Goal: Information Seeking & Learning: Learn about a topic

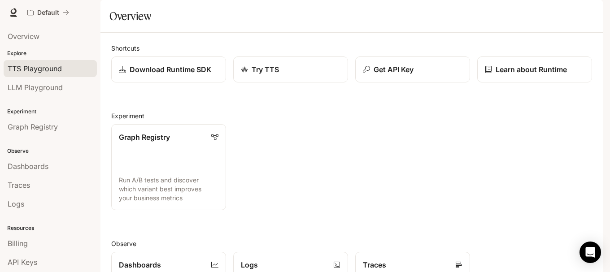
click at [42, 71] on span "TTS Playground" at bounding box center [35, 68] width 54 height 11
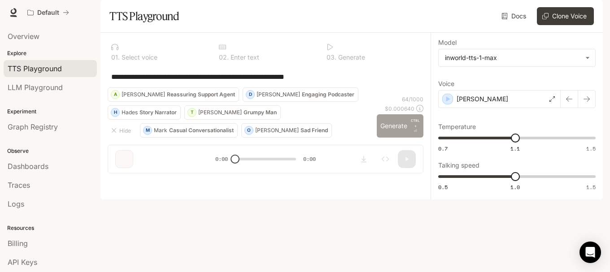
click at [403, 138] on button "Generate CTRL + ⏎" at bounding box center [400, 125] width 47 height 23
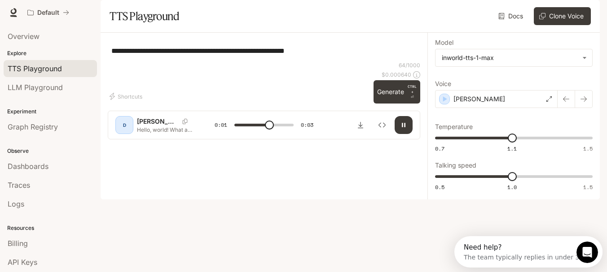
click at [408, 134] on button "button" at bounding box center [404, 125] width 18 height 18
type input "***"
click at [61, 91] on span "LLM Playground" at bounding box center [35, 87] width 55 height 11
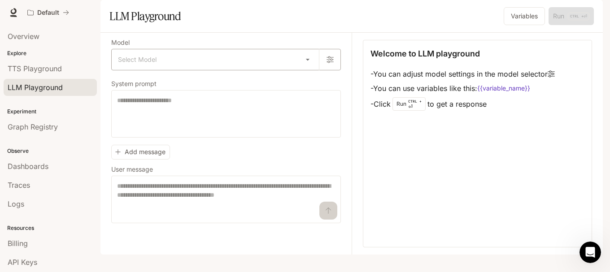
click at [286, 84] on body "Skip to main content Default Runtime Runtime Documentation Documentation Portal…" at bounding box center [305, 136] width 610 height 272
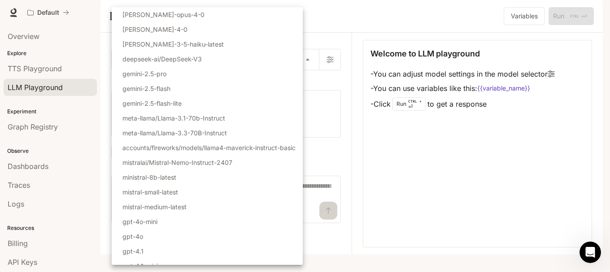
click at [96, 126] on div at bounding box center [305, 136] width 610 height 272
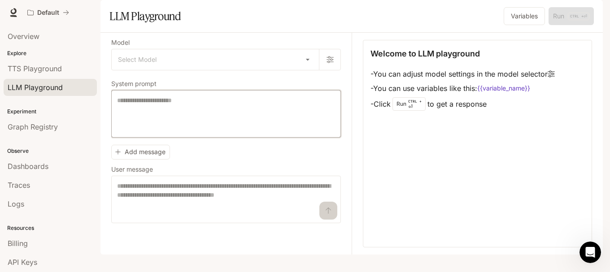
click at [167, 132] on textarea at bounding box center [226, 114] width 218 height 36
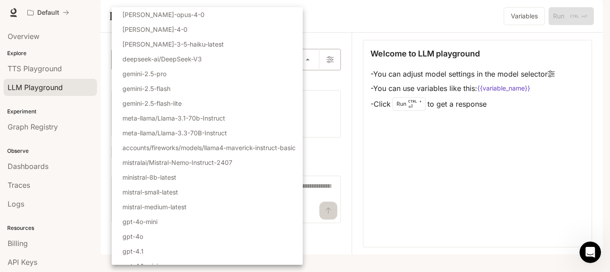
click at [217, 88] on body "Skip to main content Default Runtime Runtime Documentation Documentation Portal…" at bounding box center [305, 136] width 610 height 272
click at [189, 110] on li "gemini-2.5-flash-lite" at bounding box center [207, 103] width 191 height 15
type input "**********"
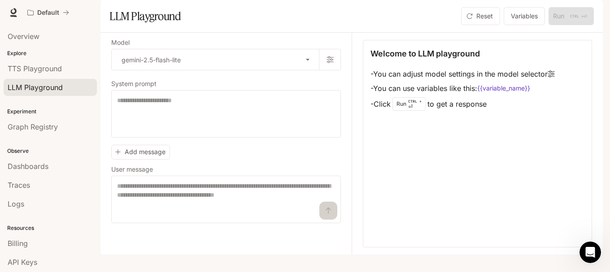
click at [192, 118] on div "* ​" at bounding box center [226, 114] width 230 height 48
type textarea "***"
click at [213, 218] on textarea at bounding box center [226, 200] width 218 height 36
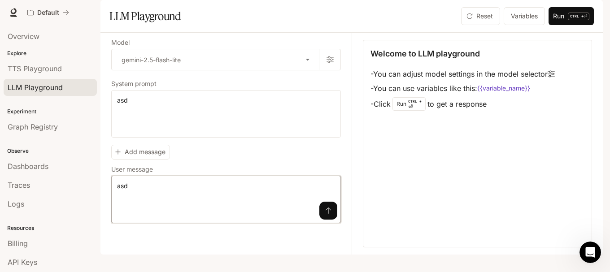
type textarea "***"
click at [326, 220] on button "submit" at bounding box center [329, 211] width 18 height 18
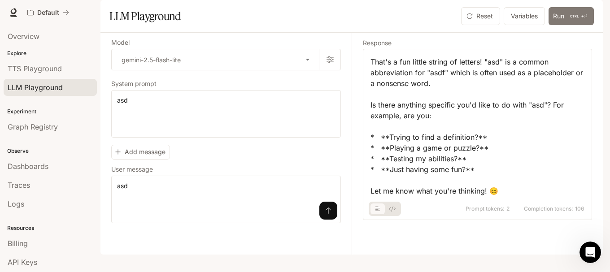
click at [556, 25] on button "Run CTRL + ⏎" at bounding box center [571, 16] width 45 height 18
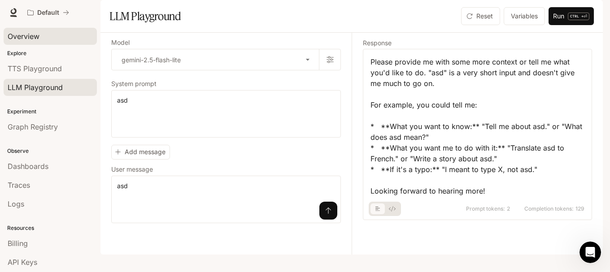
click at [40, 35] on div "Overview" at bounding box center [50, 36] width 85 height 11
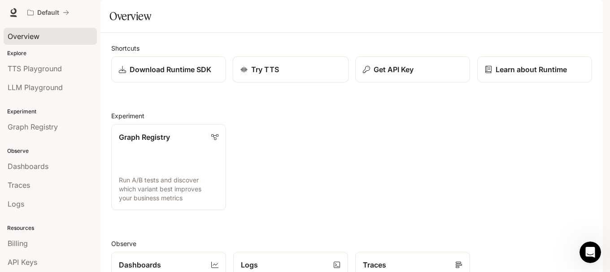
click at [286, 75] on div "Try TTS" at bounding box center [291, 69] width 101 height 11
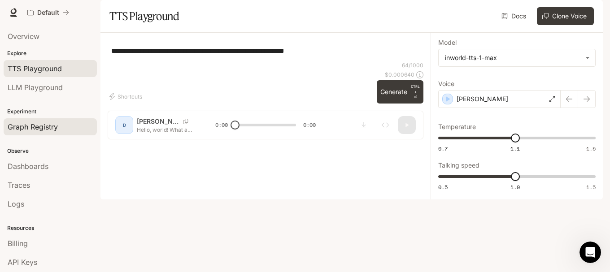
click at [46, 124] on span "Graph Registry" at bounding box center [33, 127] width 50 height 11
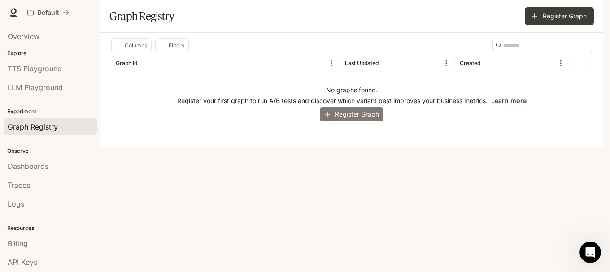
click at [354, 122] on button "Register Graph" at bounding box center [352, 114] width 64 height 15
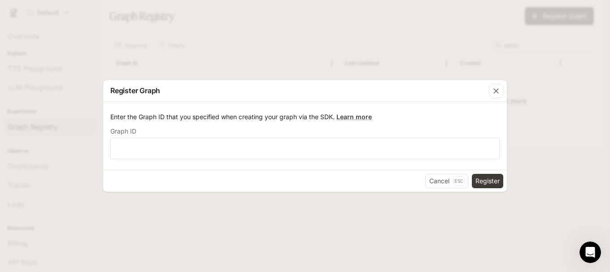
click at [350, 61] on div "Register Graph Enter the Graph ID that you specified when creating your graph v…" at bounding box center [305, 136] width 610 height 272
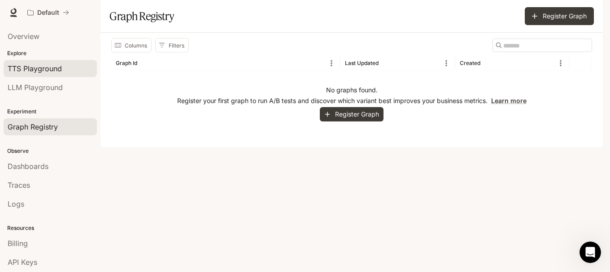
click at [51, 72] on span "TTS Playground" at bounding box center [35, 68] width 54 height 11
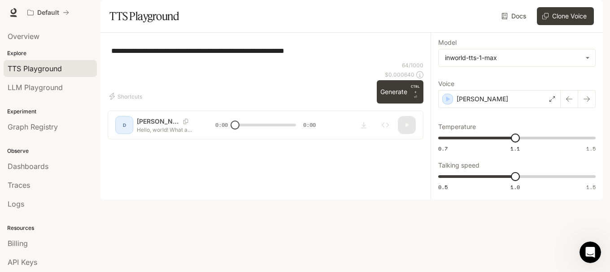
scroll to position [39, 0]
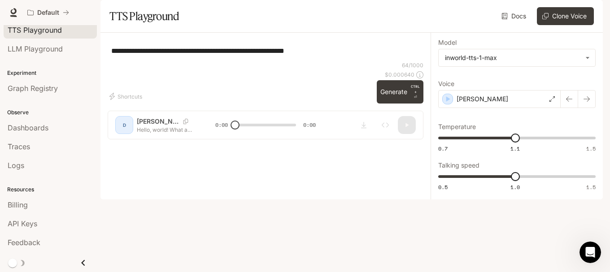
click at [79, 263] on icon "Close drawer" at bounding box center [83, 263] width 12 height 12
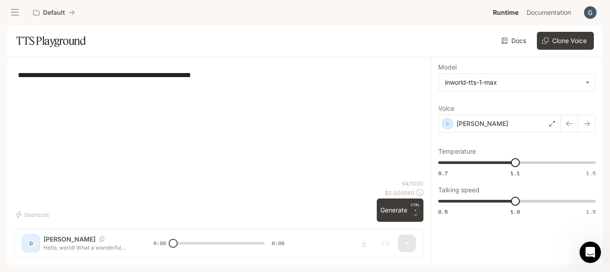
scroll to position [0, 0]
click at [72, 8] on button "Default" at bounding box center [54, 13] width 50 height 18
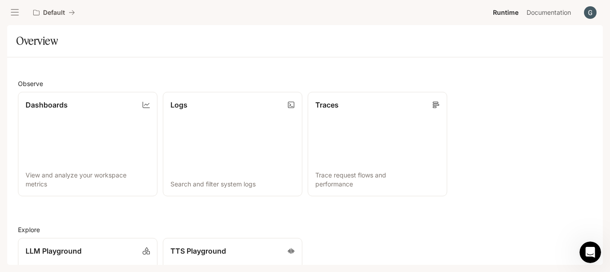
scroll to position [289, 0]
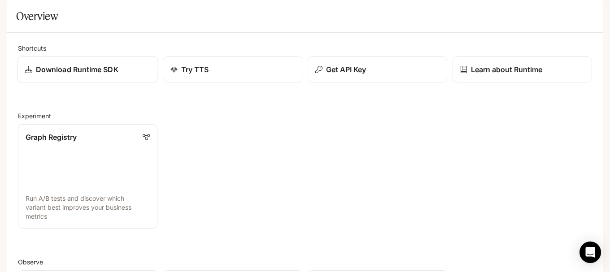
click at [119, 75] on div "Download Runtime SDK" at bounding box center [88, 69] width 126 height 11
click at [510, 10] on span "Runtime" at bounding box center [506, 12] width 26 height 11
drag, startPoint x: 7, startPoint y: 15, endPoint x: 12, endPoint y: 14, distance: 4.6
click at [12, 14] on button "open drawer" at bounding box center [15, 12] width 16 height 16
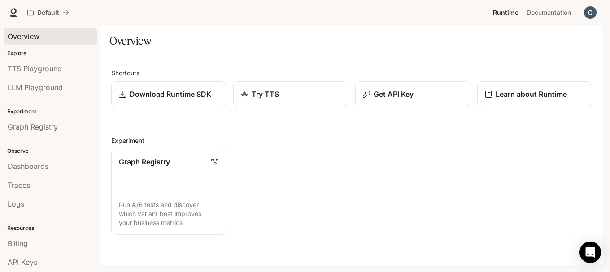
click at [35, 35] on span "Overview" at bounding box center [24, 36] width 32 height 11
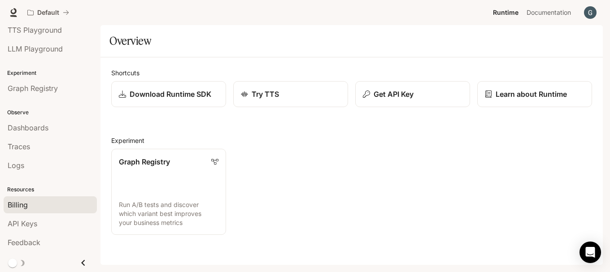
click at [31, 204] on div "Billing" at bounding box center [50, 205] width 85 height 11
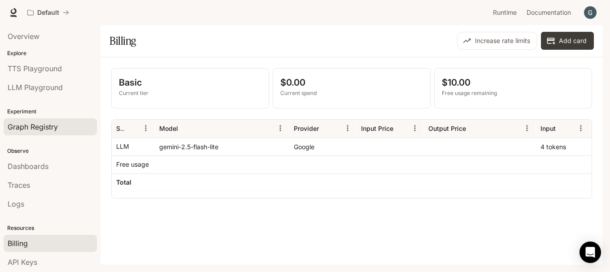
click at [40, 131] on span "Graph Registry" at bounding box center [33, 127] width 50 height 11
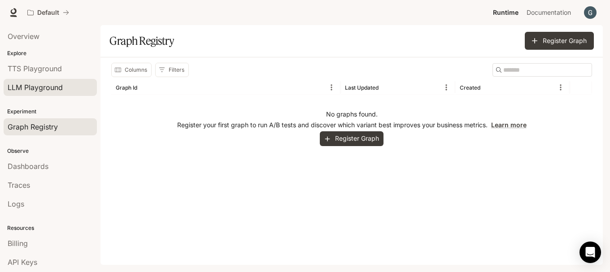
click at [49, 83] on span "LLM Playground" at bounding box center [35, 87] width 55 height 11
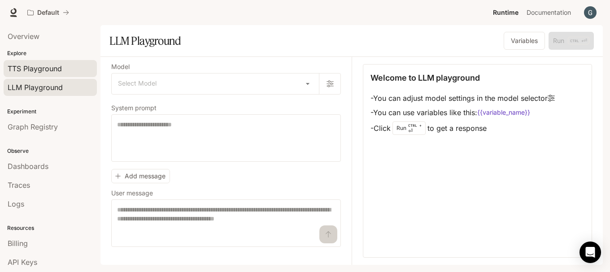
click at [60, 66] on span "TTS Playground" at bounding box center [35, 68] width 54 height 11
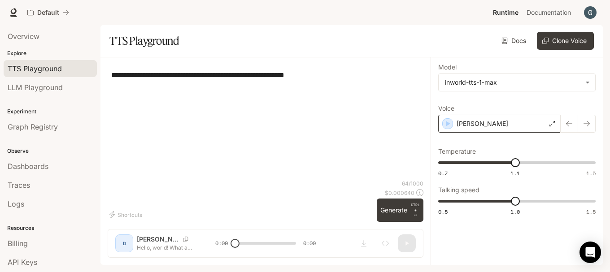
drag, startPoint x: 454, startPoint y: 126, endPoint x: 529, endPoint y: 129, distance: 75.0
click at [454, 126] on div "[PERSON_NAME]" at bounding box center [500, 124] width 123 height 18
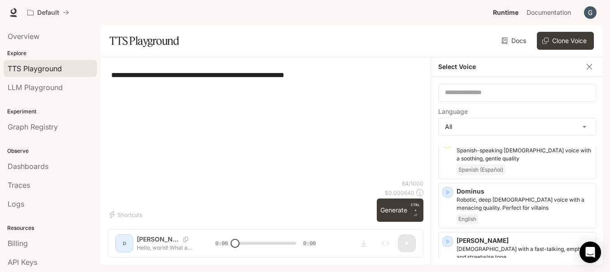
scroll to position [224, 0]
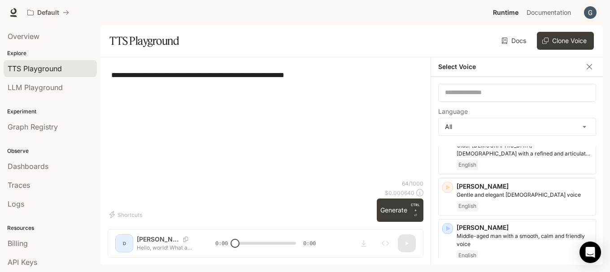
click at [470, 53] on section "TTS Playground Docs Voices Clone Voice" at bounding box center [352, 41] width 503 height 32
click at [587, 66] on button "button" at bounding box center [589, 66] width 13 height 13
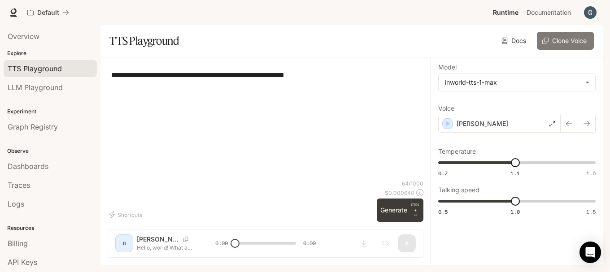
click at [567, 44] on button "Clone Voice" at bounding box center [565, 41] width 57 height 18
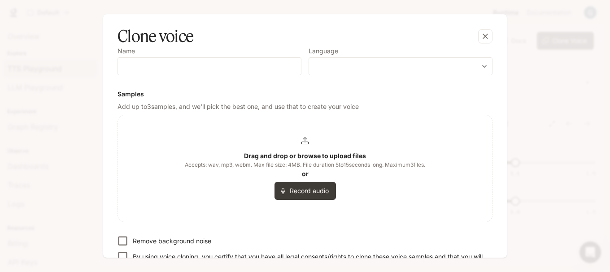
scroll to position [0, 0]
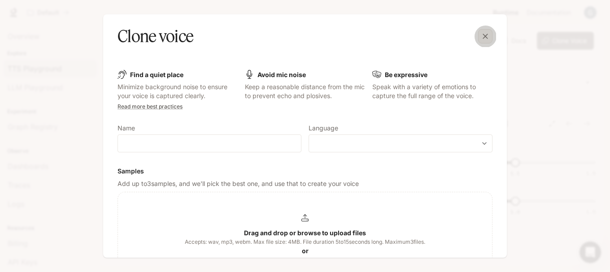
click at [487, 33] on icon "button" at bounding box center [485, 36] width 9 height 9
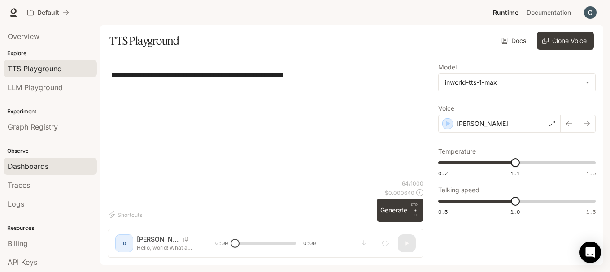
click at [57, 167] on div "Dashboards" at bounding box center [50, 166] width 85 height 11
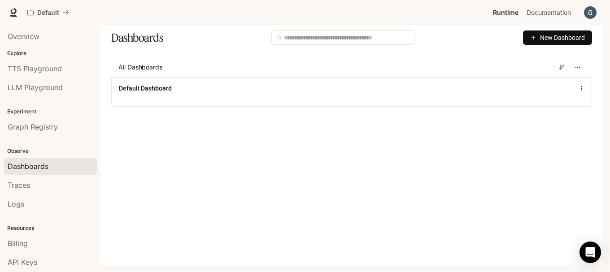
click at [51, 187] on div "Traces" at bounding box center [50, 185] width 85 height 11
